Goal: Task Accomplishment & Management: Complete application form

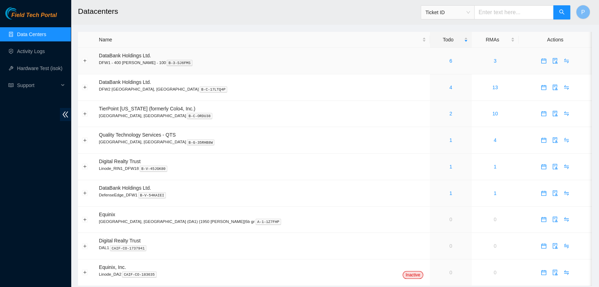
click at [430, 69] on td "6" at bounding box center [451, 61] width 42 height 27
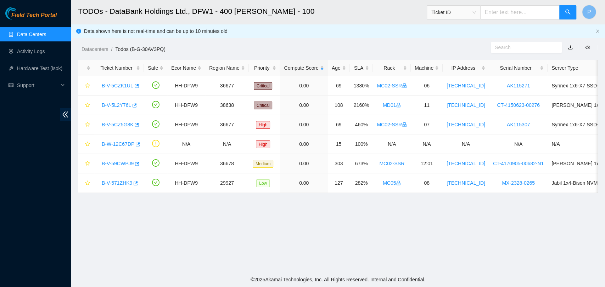
click at [23, 32] on link "Data Centers" at bounding box center [31, 35] width 29 height 6
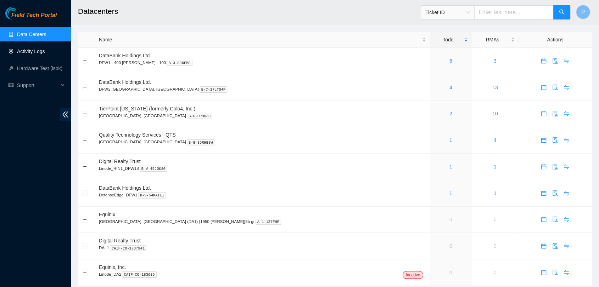
click at [30, 52] on link "Activity Logs" at bounding box center [31, 52] width 28 height 6
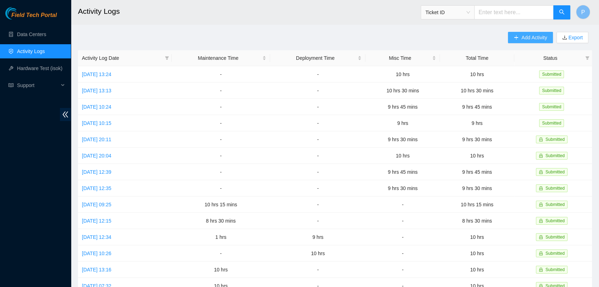
click at [521, 41] on span "Add Activity" at bounding box center [534, 38] width 26 height 8
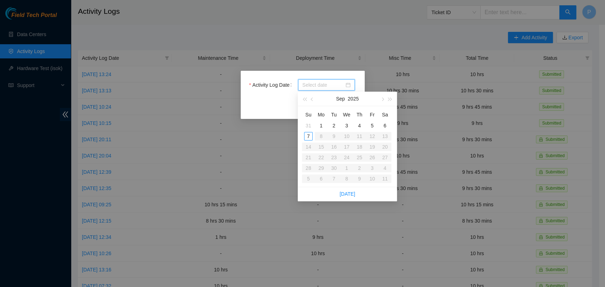
click at [323, 82] on input "Activity Log Date" at bounding box center [323, 85] width 42 height 8
type input "[DATE]"
click at [371, 124] on div "5" at bounding box center [372, 125] width 9 height 9
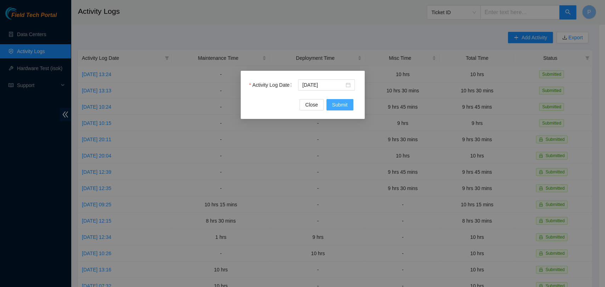
click at [336, 107] on span "Submit" at bounding box center [340, 105] width 16 height 8
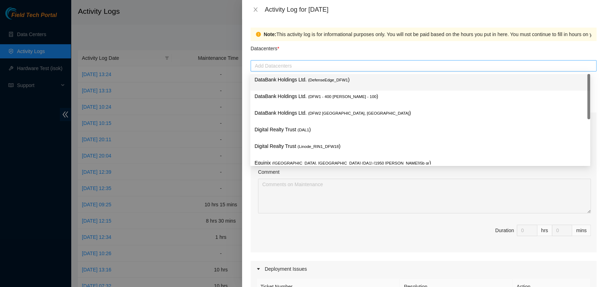
click at [326, 68] on div at bounding box center [423, 66] width 342 height 9
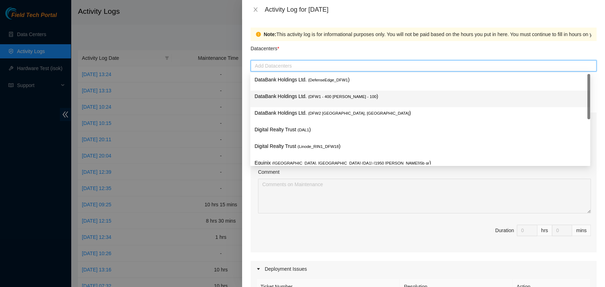
click at [313, 93] on p "DataBank Holdings Ltd. ( DFW1 - 400 [PERSON_NAME] - 100 )" at bounding box center [419, 96] width 331 height 8
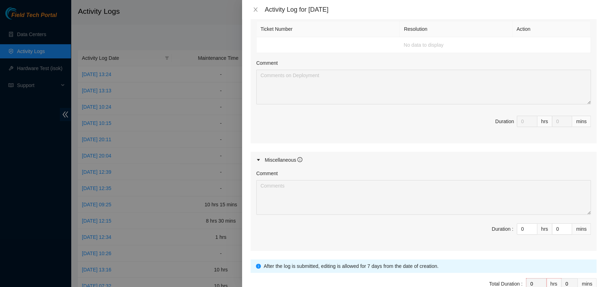
scroll to position [299, 0]
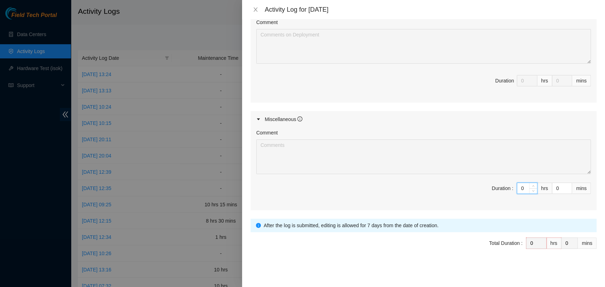
click at [517, 187] on input "0" at bounding box center [527, 188] width 20 height 11
type input "10"
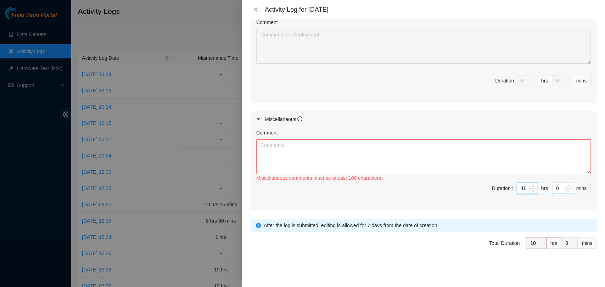
type input "10"
click at [552, 187] on input "0" at bounding box center [561, 188] width 19 height 11
type input "15"
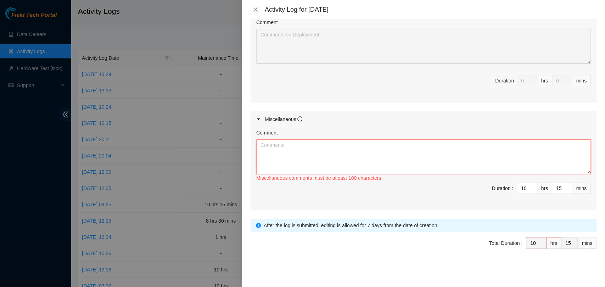
click at [496, 147] on textarea "Comment" at bounding box center [423, 157] width 334 height 35
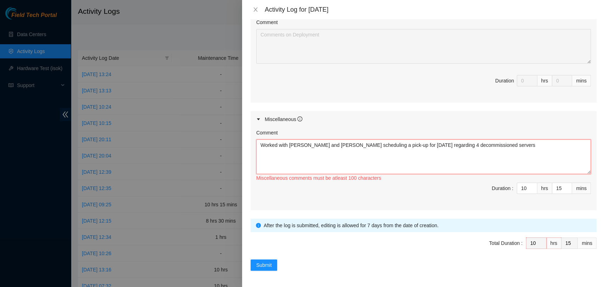
click at [498, 146] on textarea "Worked with [PERSON_NAME] and [PERSON_NAME] scheduling a pick-up for [DATE] reg…" at bounding box center [423, 157] width 334 height 35
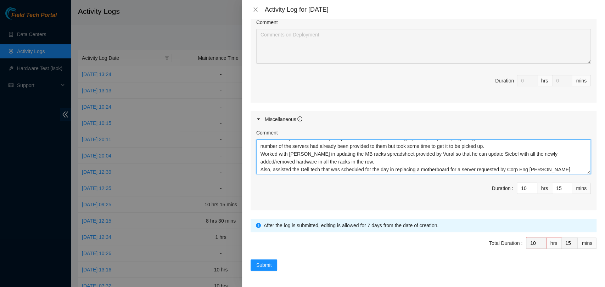
scroll to position [0, 0]
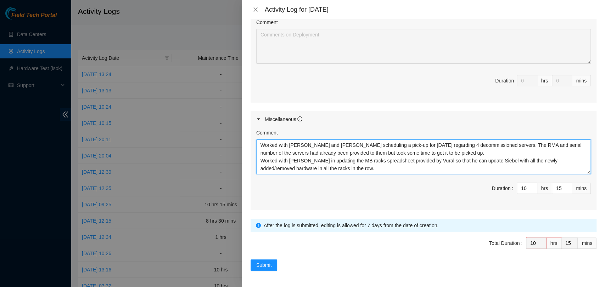
drag, startPoint x: 288, startPoint y: 171, endPoint x: 256, endPoint y: 140, distance: 45.3
click at [256, 140] on textarea "Worked with [PERSON_NAME] and [PERSON_NAME] scheduling a pick-up for [DATE] reg…" at bounding box center [423, 157] width 334 height 35
drag, startPoint x: 339, startPoint y: 169, endPoint x: 252, endPoint y: 137, distance: 92.7
click at [252, 137] on div "Comment Worked with [PERSON_NAME] and [PERSON_NAME] scheduling a pick-up for [D…" at bounding box center [423, 169] width 346 height 83
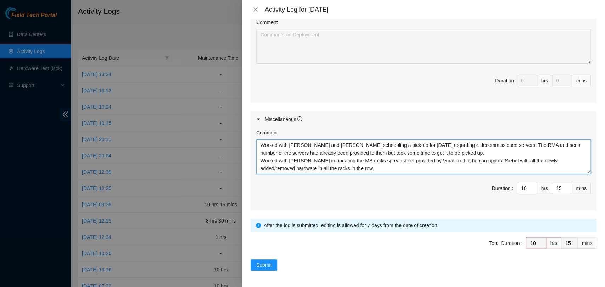
type textarea "Also, assisted the Dell tech that was scheduled for the day in replacing a moth…"
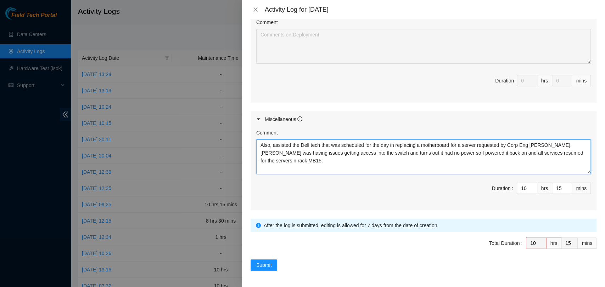
drag, startPoint x: 280, startPoint y: 170, endPoint x: 188, endPoint y: 91, distance: 121.1
click at [188, 91] on div "Activity Log for [DATE] Note: This activity log is for informational purposes o…" at bounding box center [302, 143] width 605 height 287
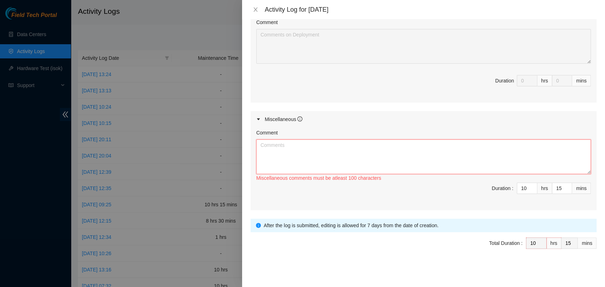
paste textarea "Coordinated with [PERSON_NAME] and [PERSON_NAME] to schedule a pick-up for [DAT…"
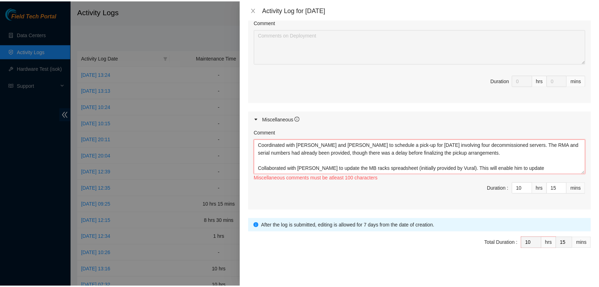
scroll to position [37, 0]
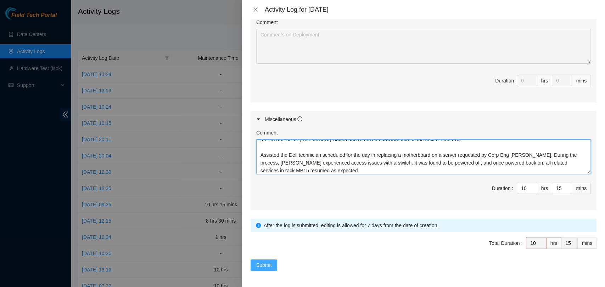
type textarea "Coordinated with [PERSON_NAME] and [PERSON_NAME] to schedule a pick-up for [DAT…"
click at [266, 262] on span "Submit" at bounding box center [264, 265] width 16 height 8
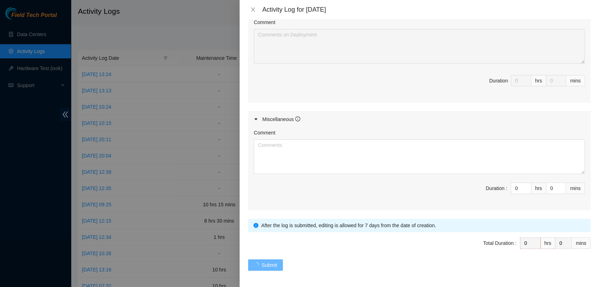
scroll to position [0, 0]
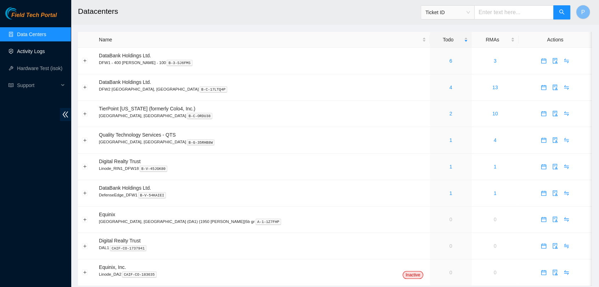
click at [44, 49] on link "Activity Logs" at bounding box center [31, 52] width 28 height 6
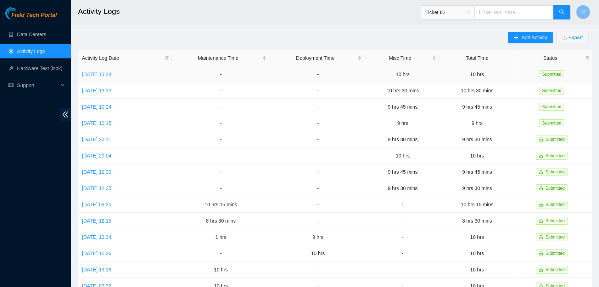
click at [98, 72] on link "[DATE] 13:24" at bounding box center [96, 75] width 29 height 6
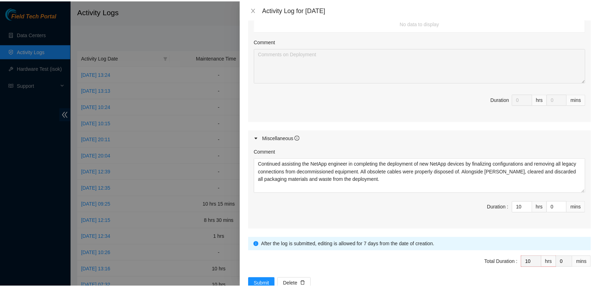
scroll to position [299, 0]
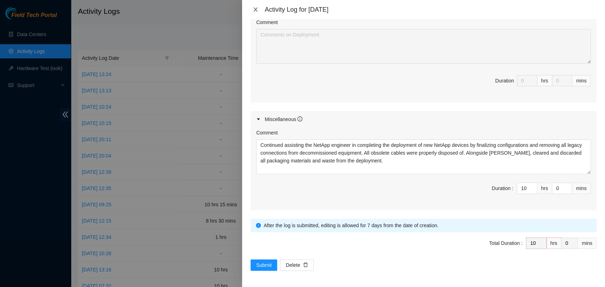
click at [258, 7] on button "Close" at bounding box center [255, 9] width 10 height 7
